Goal: Information Seeking & Learning: Understand process/instructions

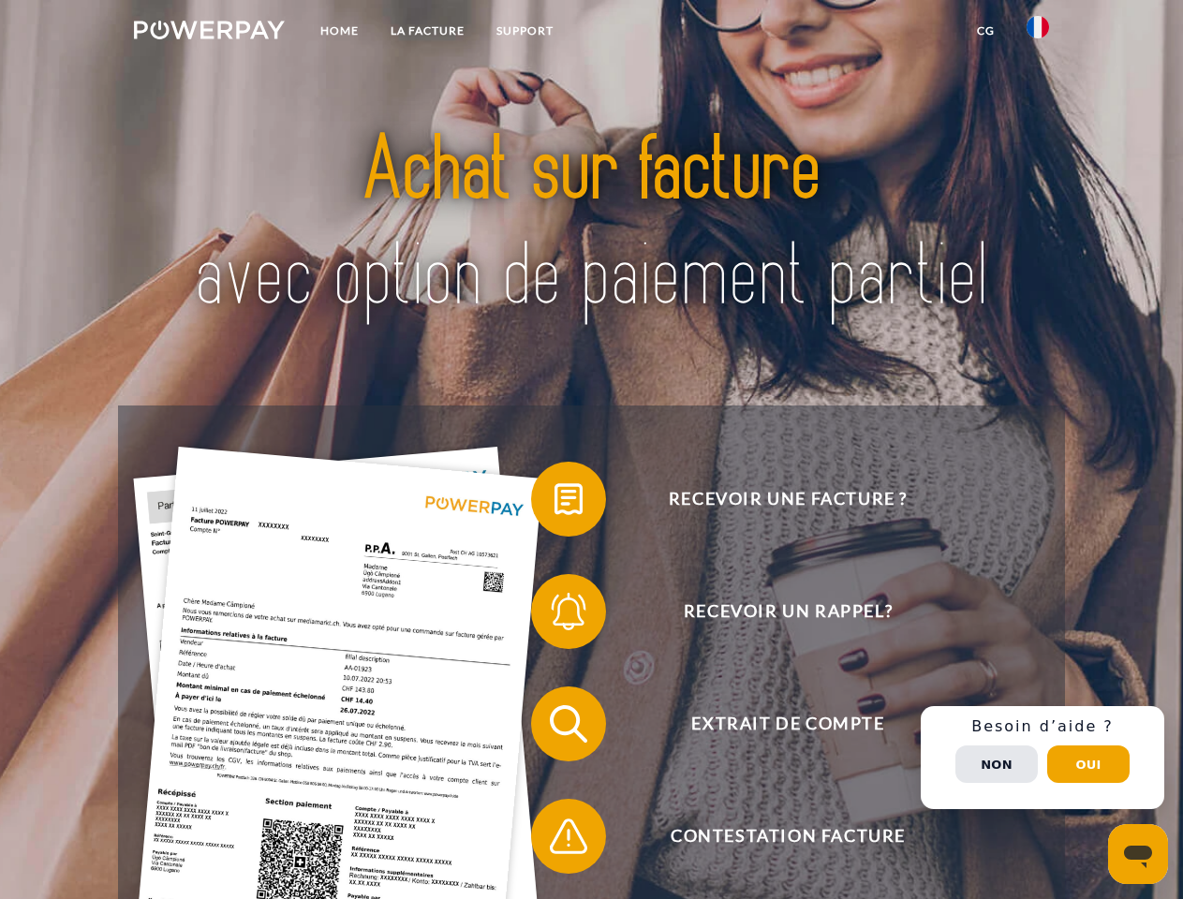
click at [209, 33] on img at bounding box center [209, 30] width 151 height 19
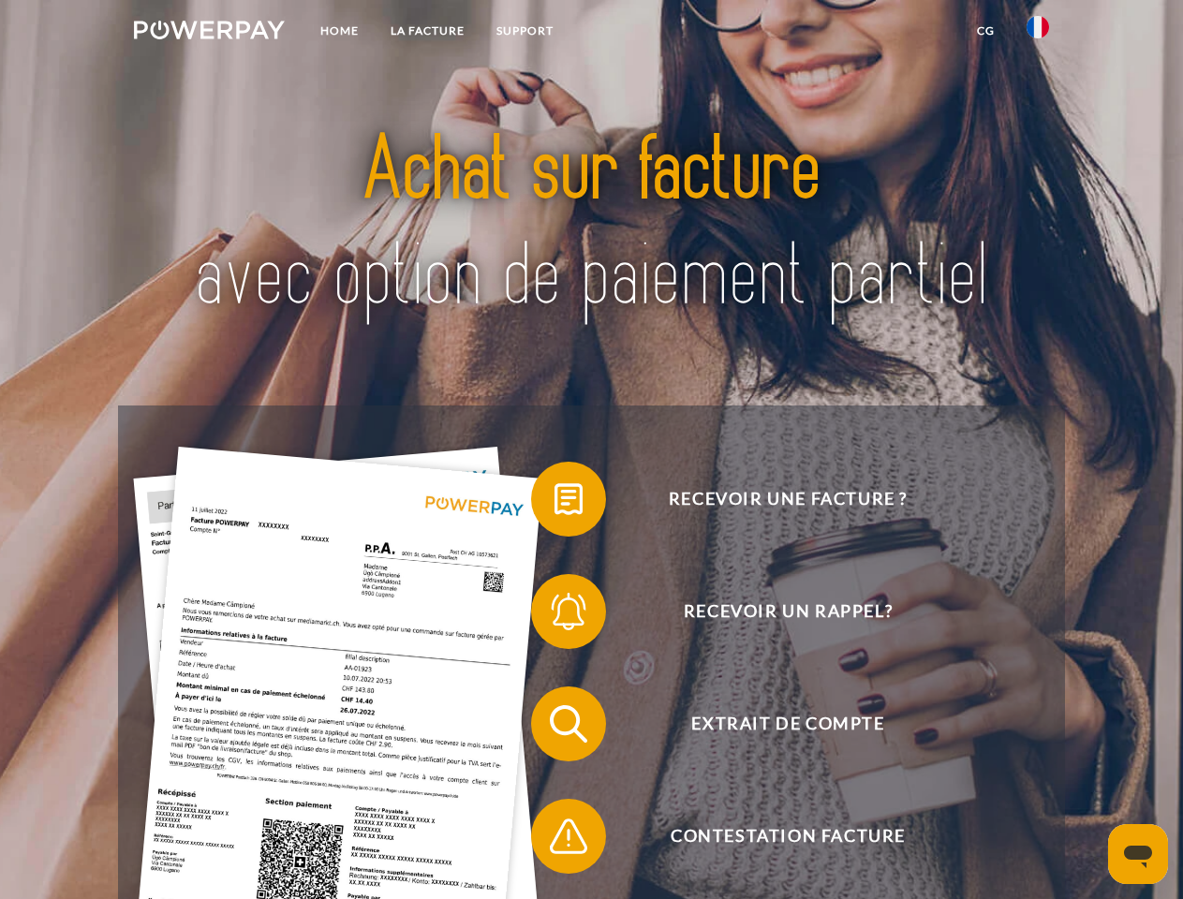
click at [1038, 33] on img at bounding box center [1038, 27] width 22 height 22
click at [986, 31] on link "CG" at bounding box center [986, 31] width 50 height 34
click at [555, 503] on span at bounding box center [541, 500] width 94 height 94
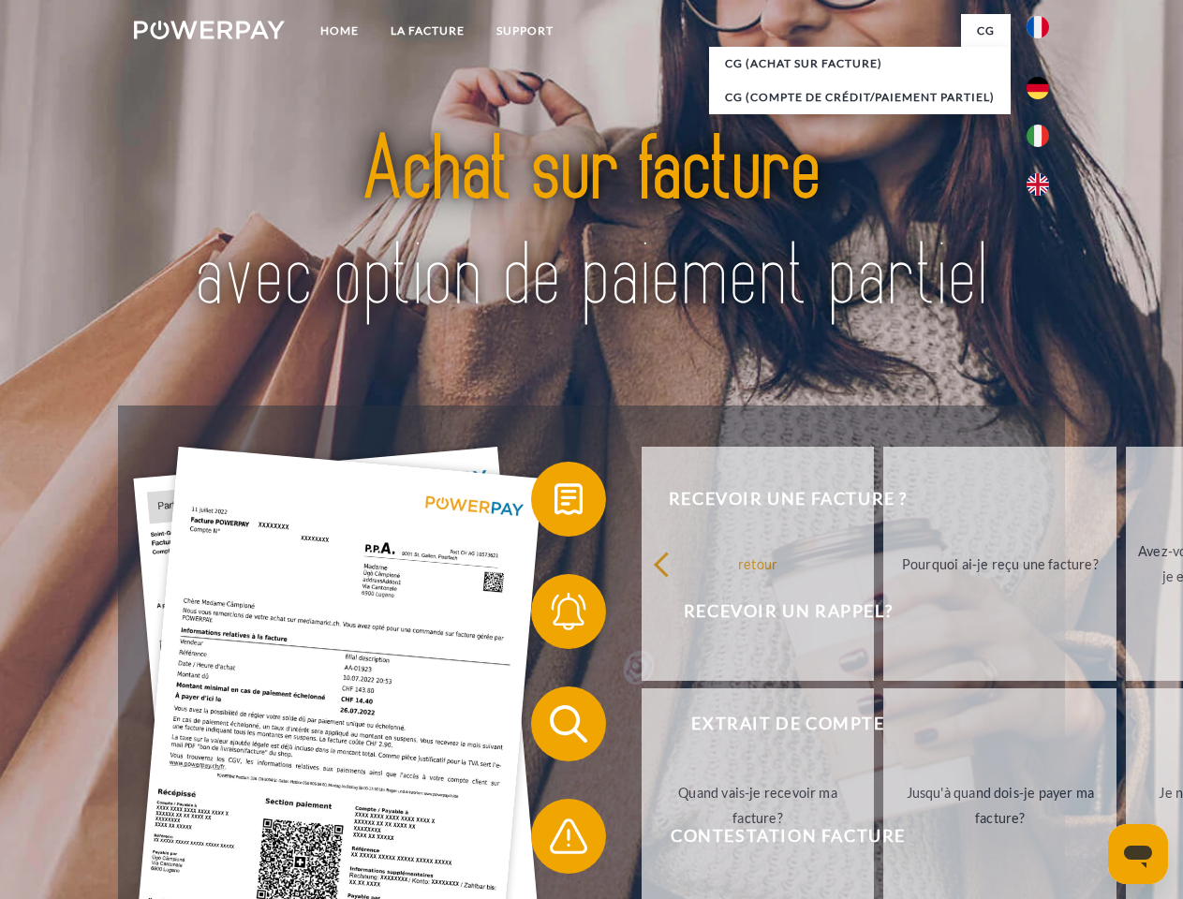
click at [555, 616] on div "Recevoir une facture ? Recevoir un rappel? Extrait de compte retour" at bounding box center [591, 781] width 946 height 750
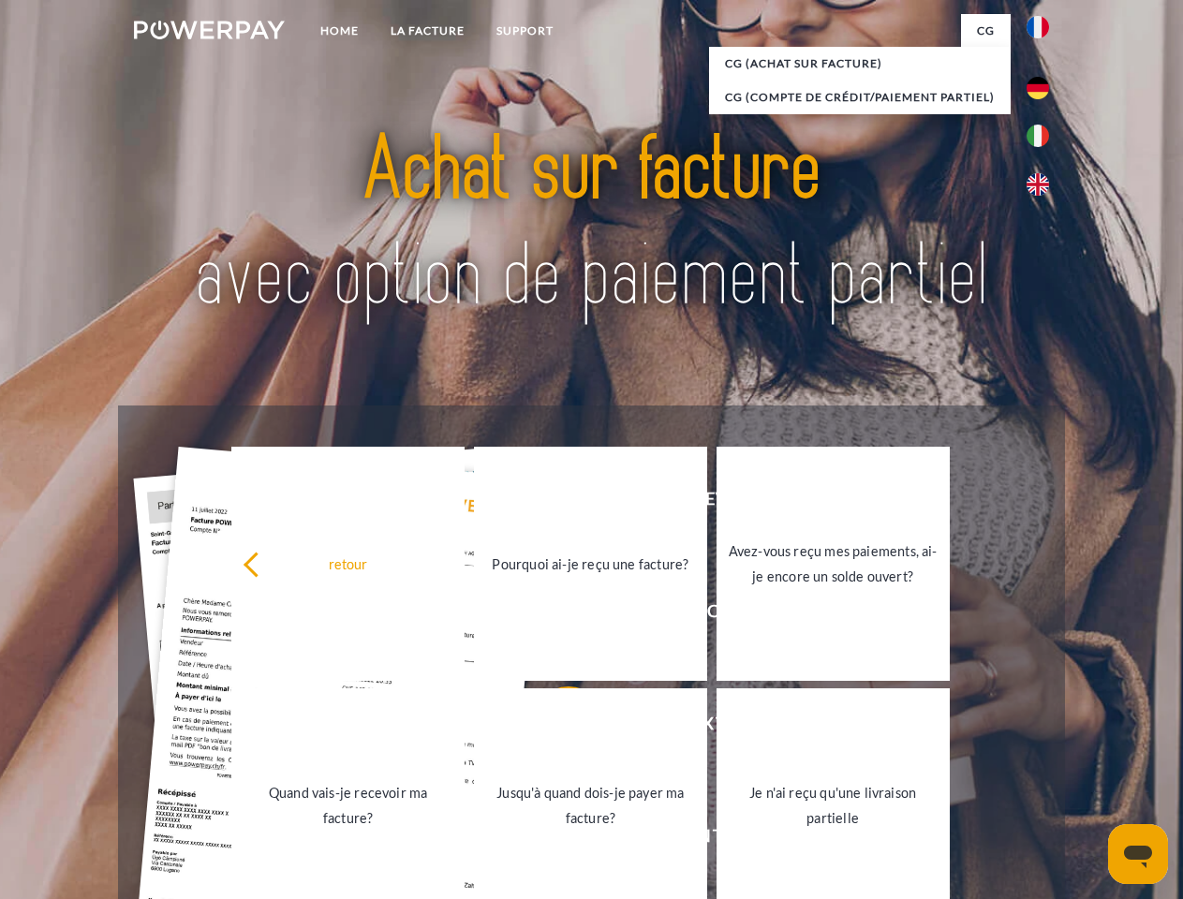
click at [555, 728] on link "Jusqu'à quand dois-je payer ma facture?" at bounding box center [590, 806] width 233 height 234
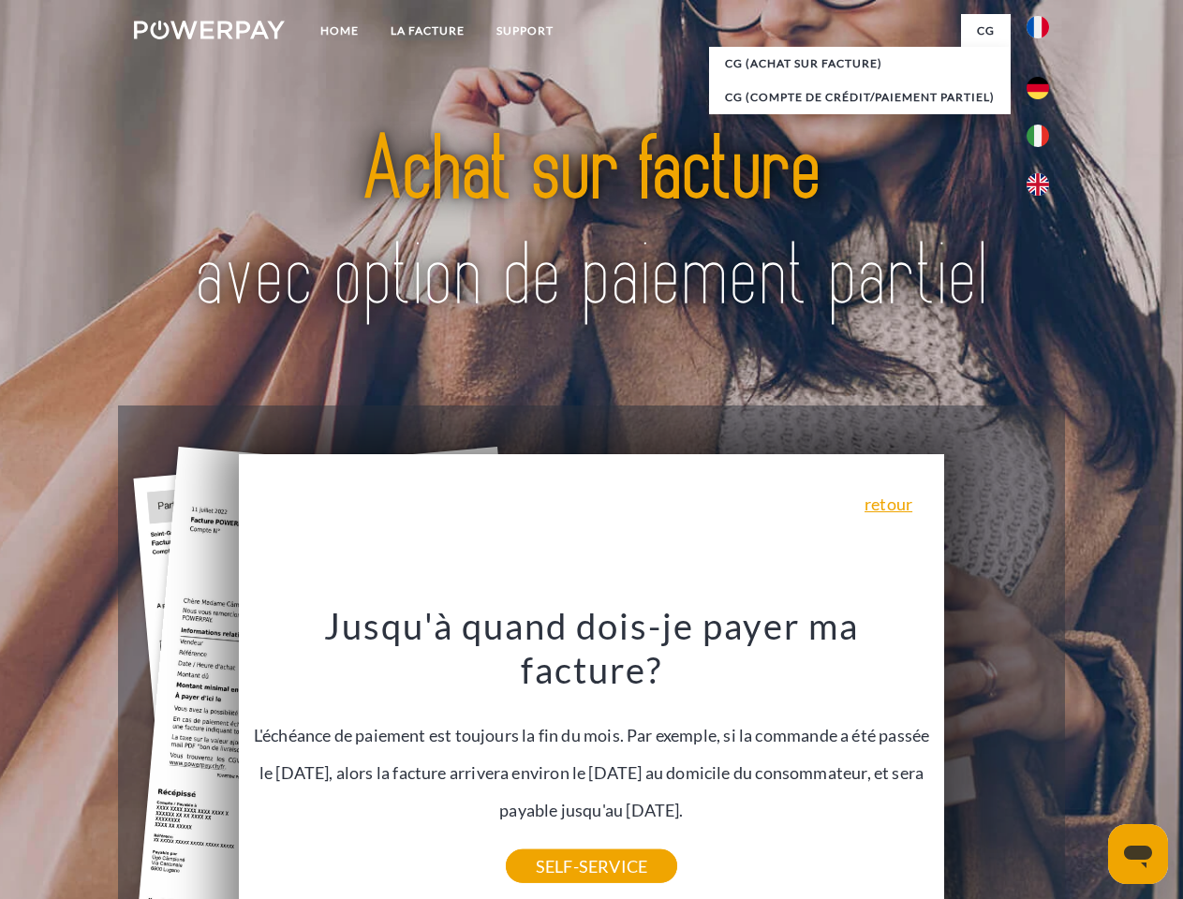
click at [1043, 758] on div "Recevoir une facture ? Recevoir un rappel? Extrait de compte retour" at bounding box center [591, 781] width 946 height 750
click at [997, 762] on span "Extrait de compte" at bounding box center [787, 724] width 459 height 75
click at [1089, 765] on header "Home LA FACTURE Support" at bounding box center [591, 647] width 1183 height 1294
